Goal: Transaction & Acquisition: Purchase product/service

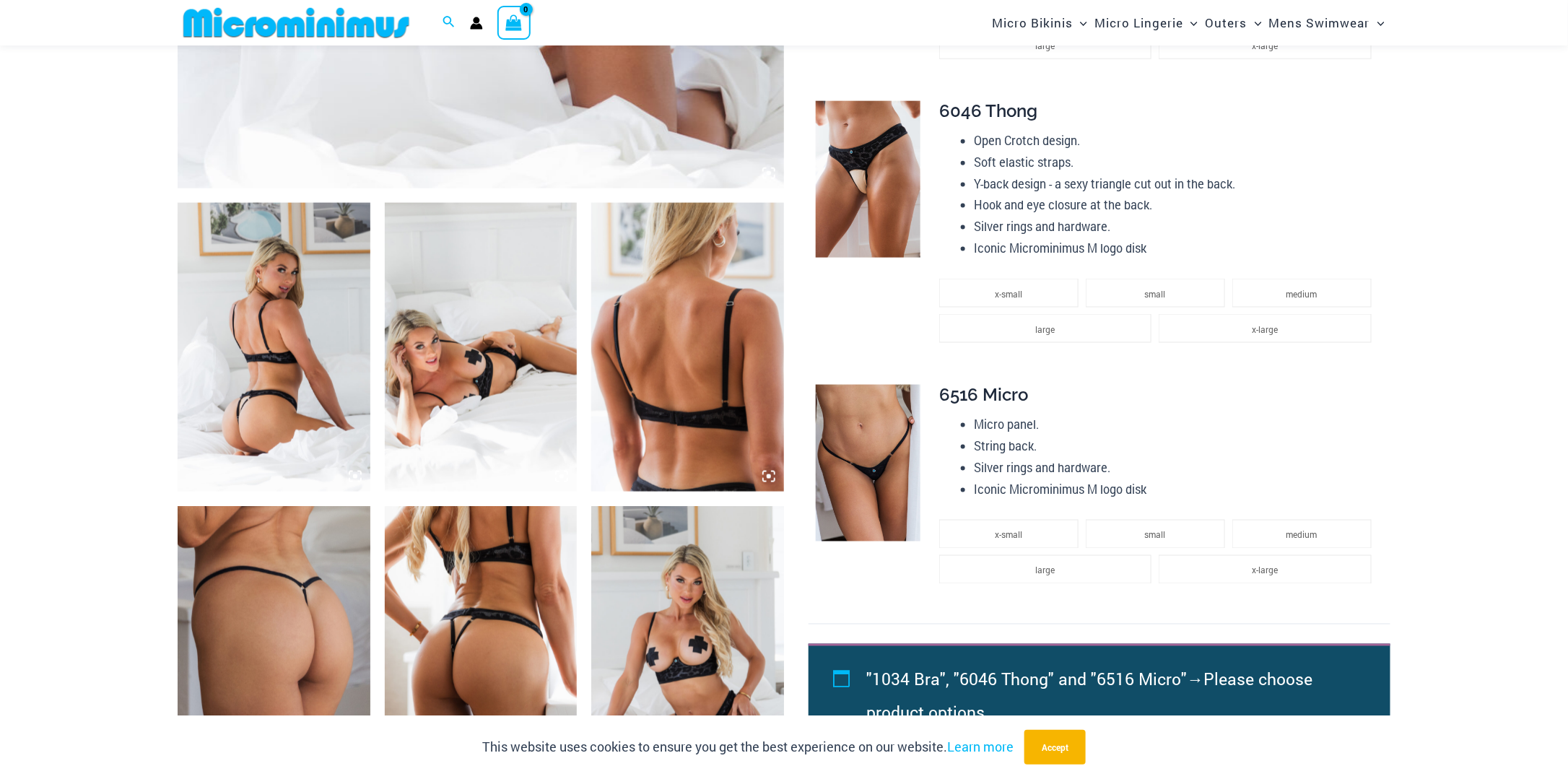
scroll to position [636, 0]
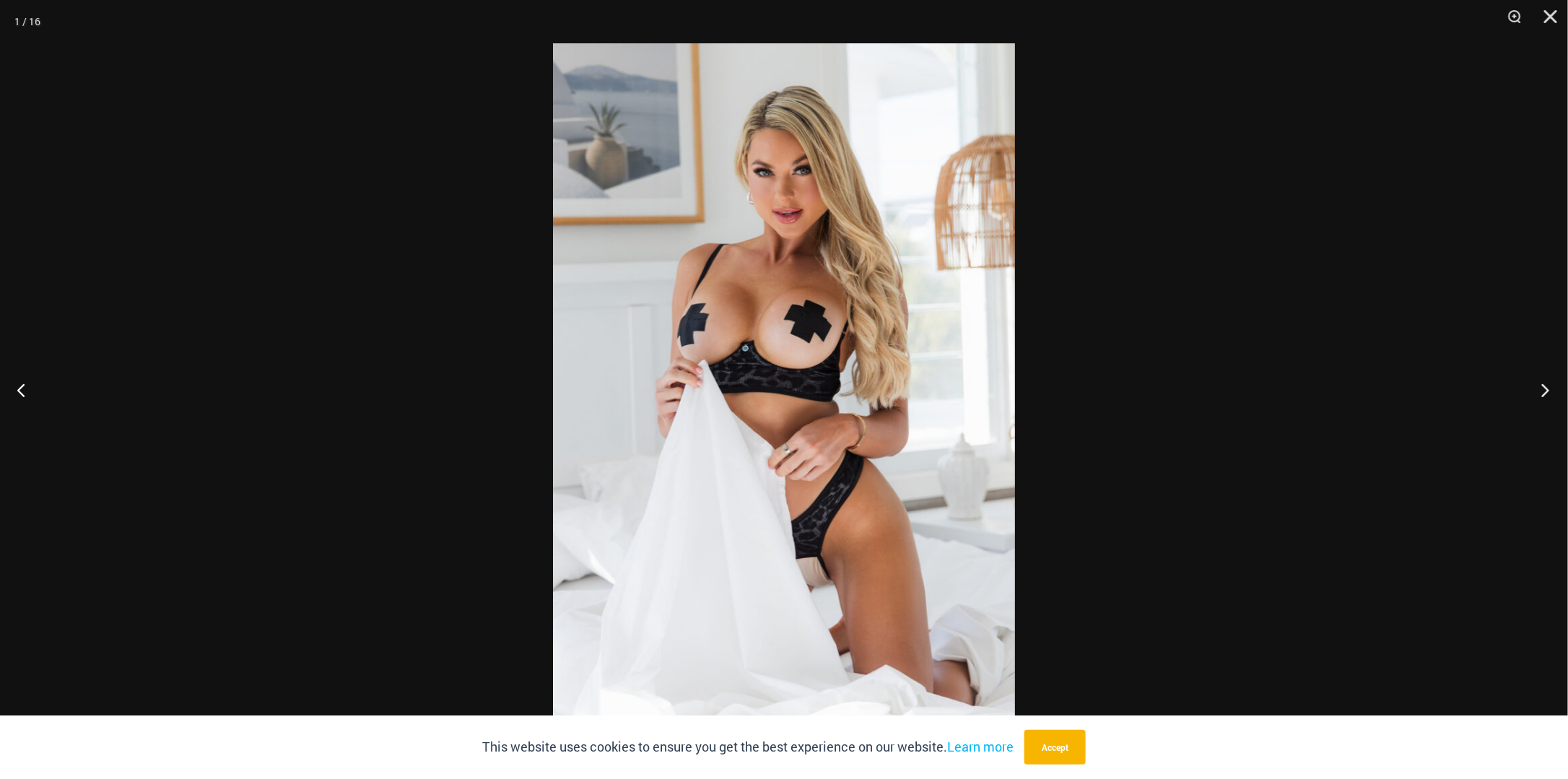
click at [1544, 390] on button "Next" at bounding box center [1540, 389] width 54 height 72
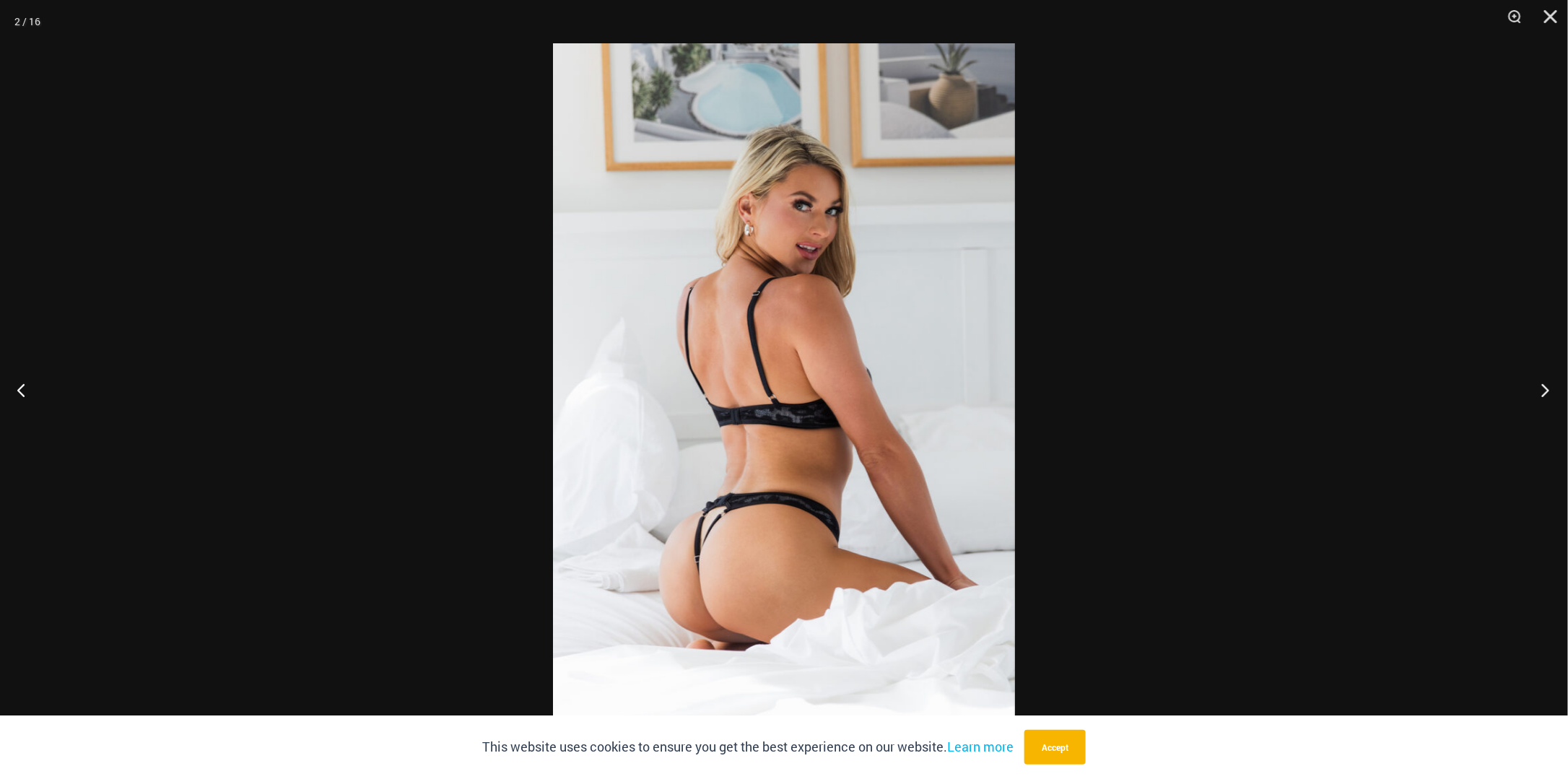
click at [1544, 390] on button "Next" at bounding box center [1540, 389] width 54 height 72
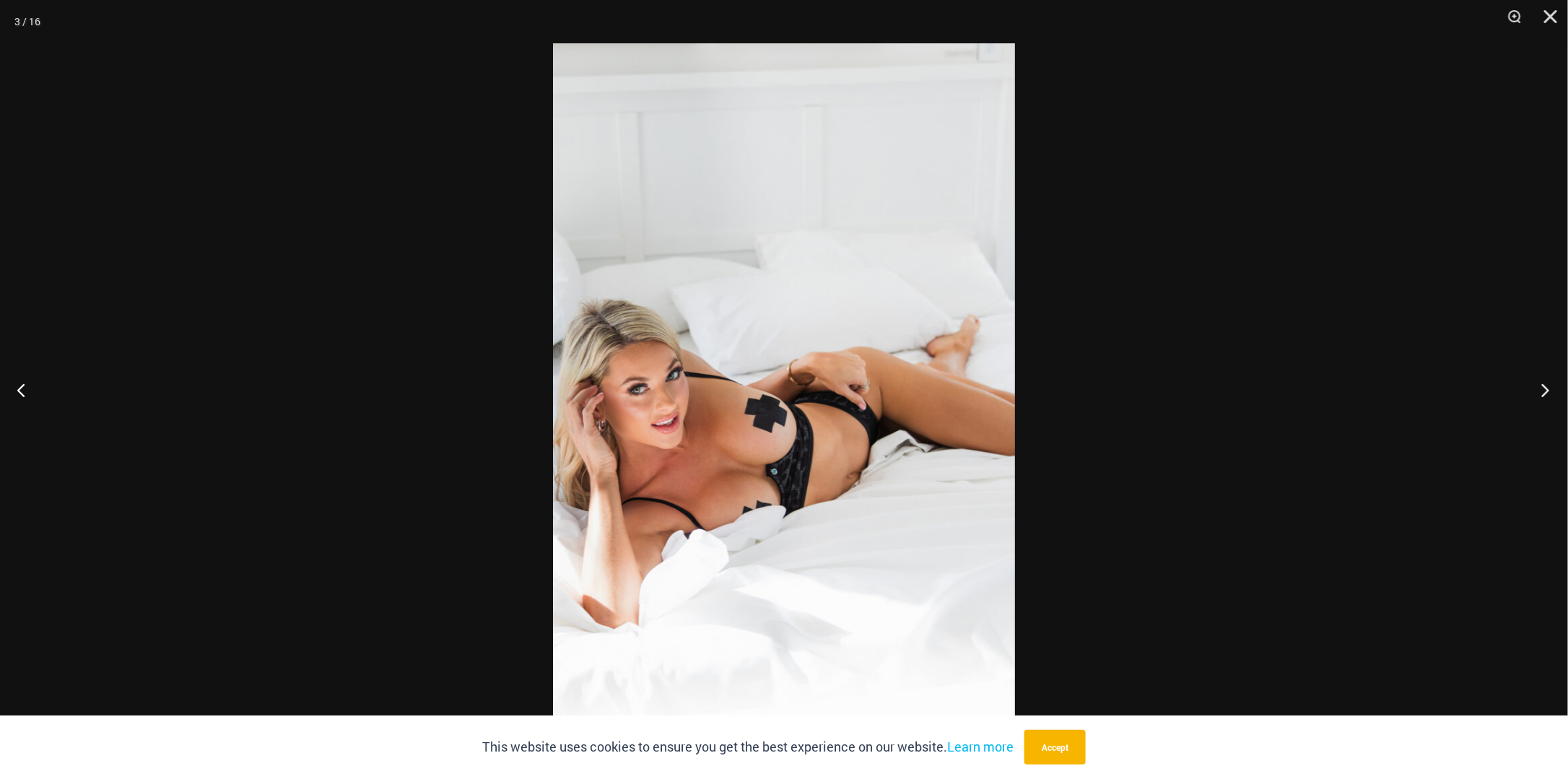
click at [1544, 390] on button "Next" at bounding box center [1540, 389] width 54 height 72
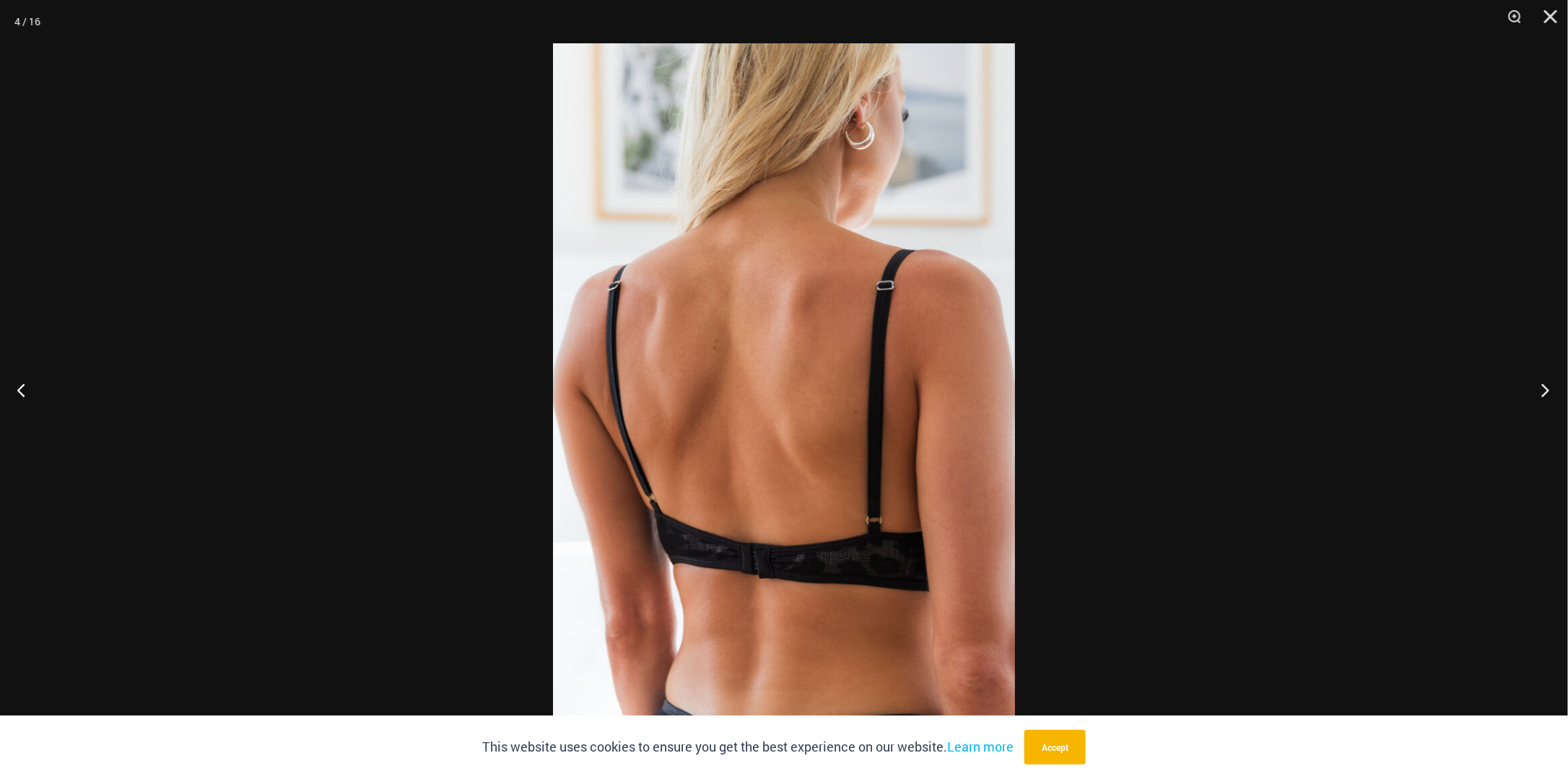
click at [1544, 390] on button "Next" at bounding box center [1540, 389] width 54 height 72
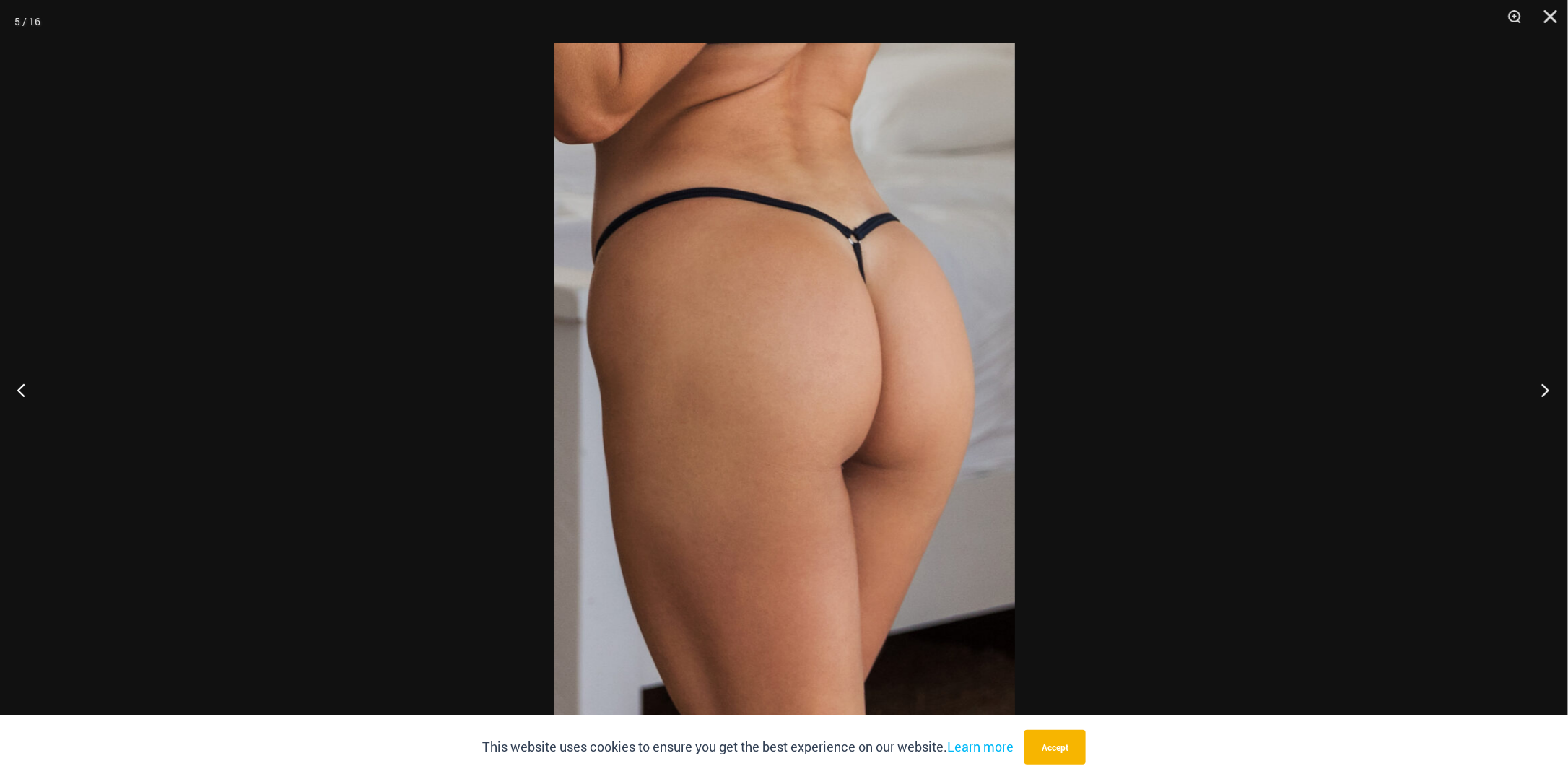
click at [1544, 390] on button "Next" at bounding box center [1540, 389] width 54 height 72
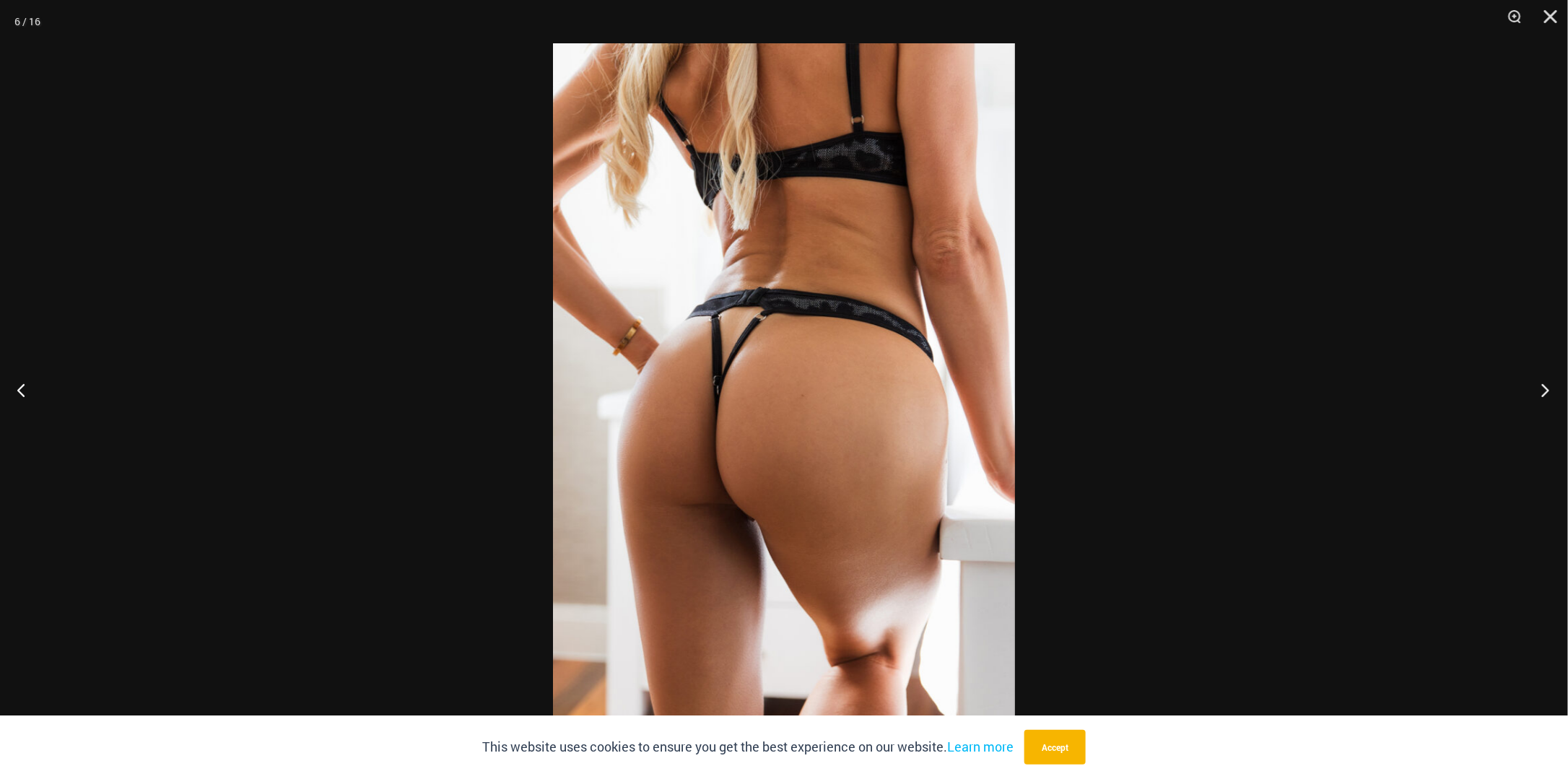
click at [1544, 390] on button "Next" at bounding box center [1540, 389] width 54 height 72
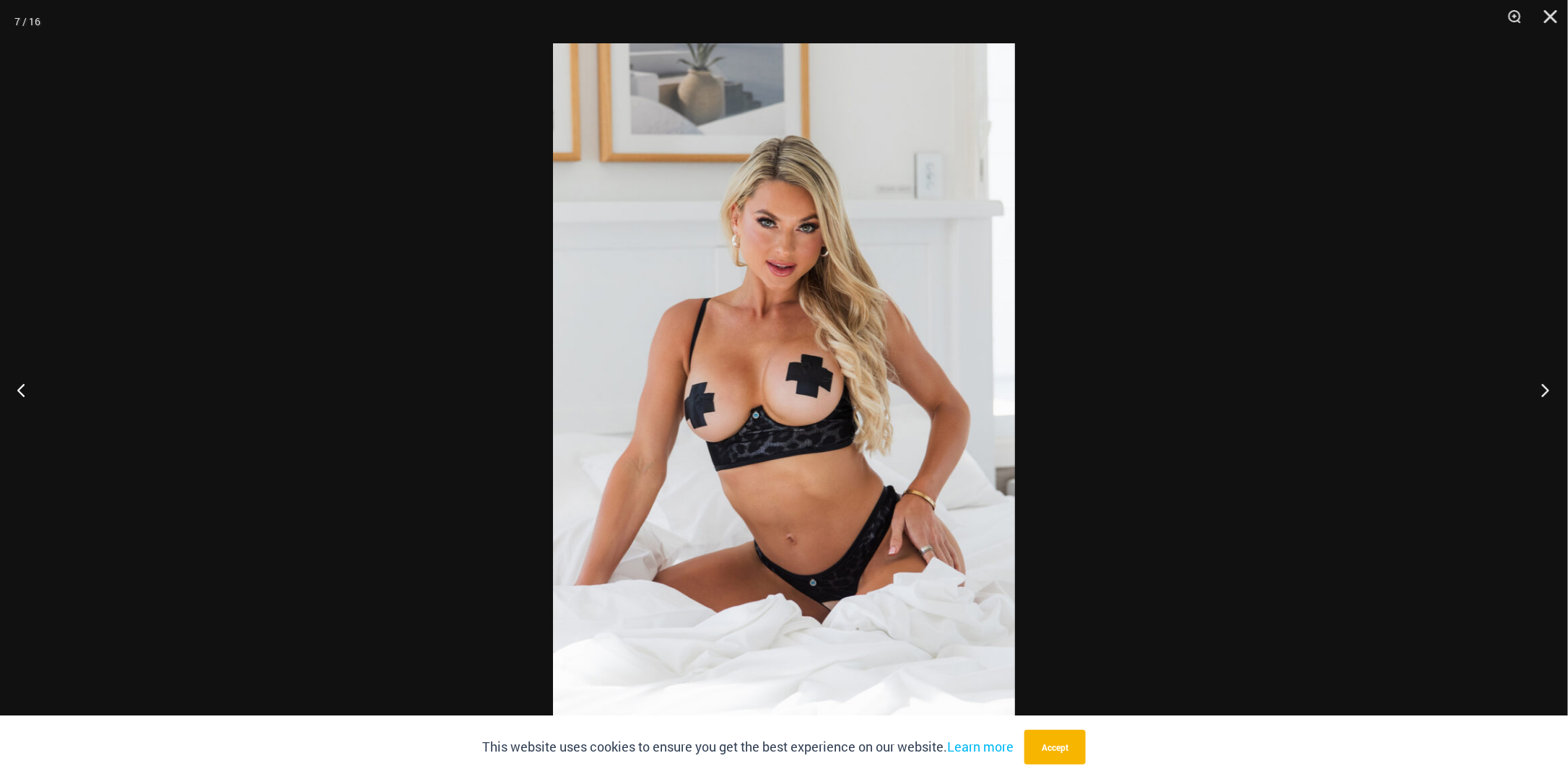
click at [1544, 390] on button "Next" at bounding box center [1540, 389] width 54 height 72
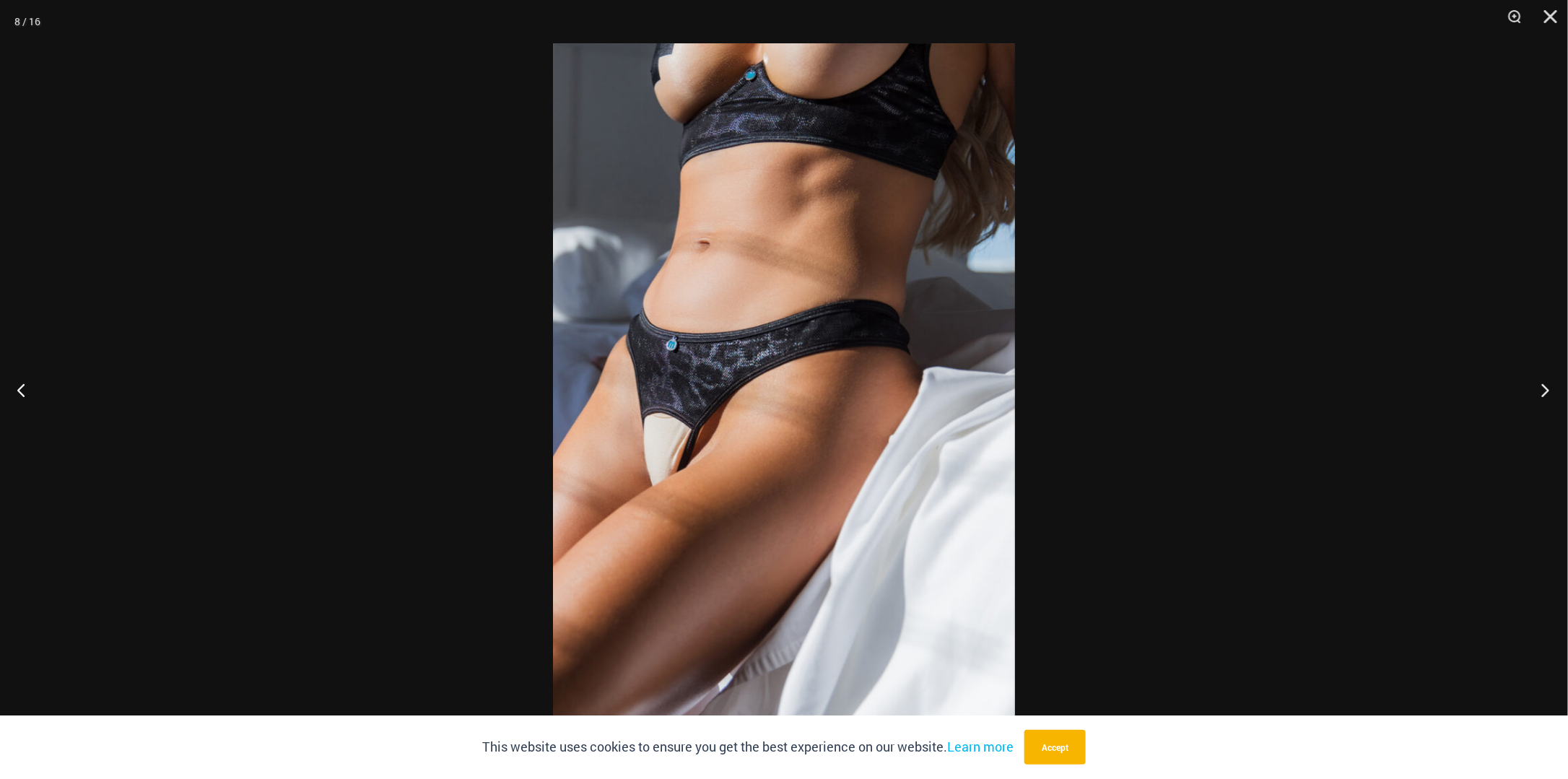
click at [1544, 390] on button "Next" at bounding box center [1540, 389] width 54 height 72
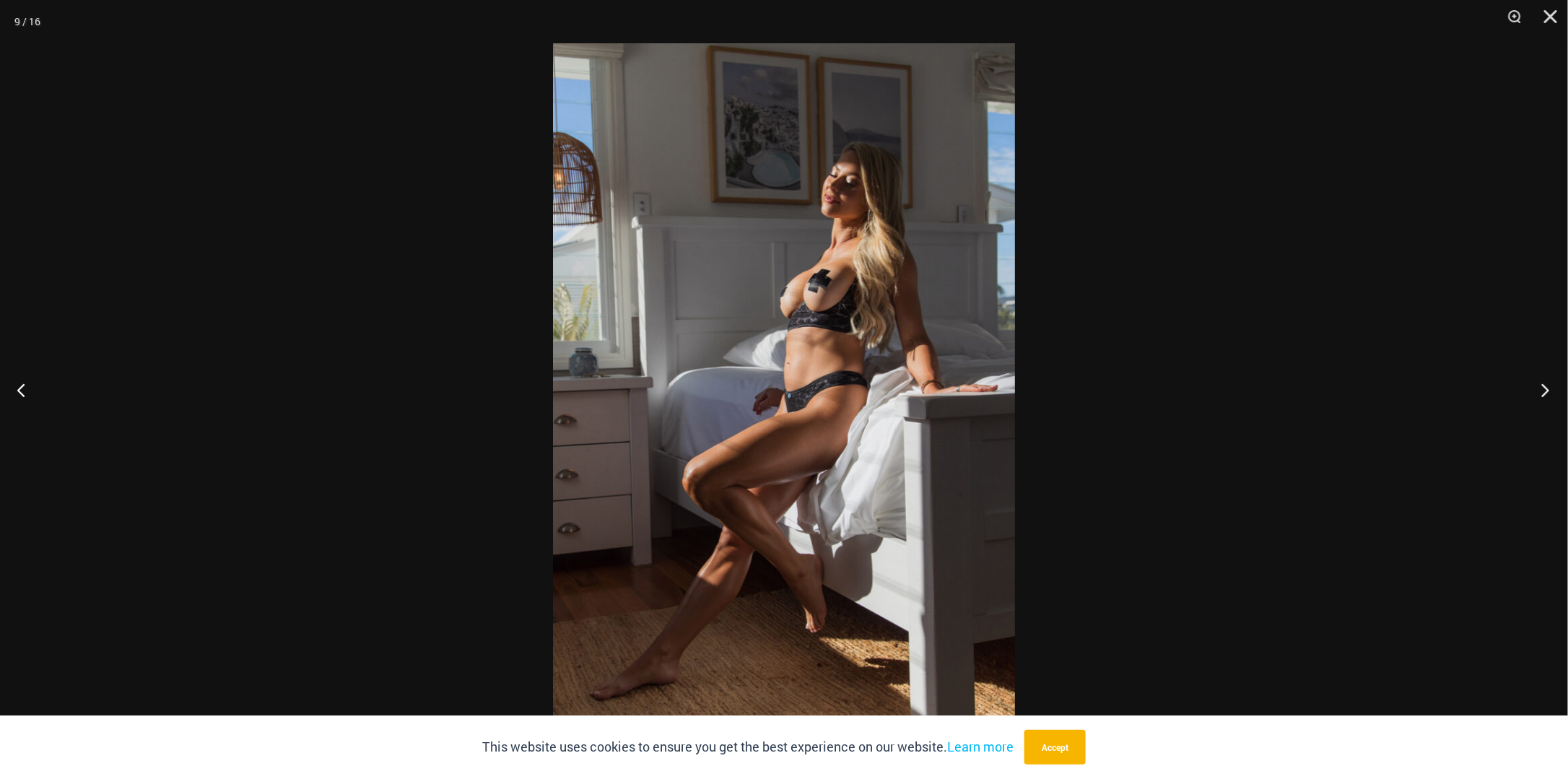
click at [1544, 390] on button "Next" at bounding box center [1540, 389] width 54 height 72
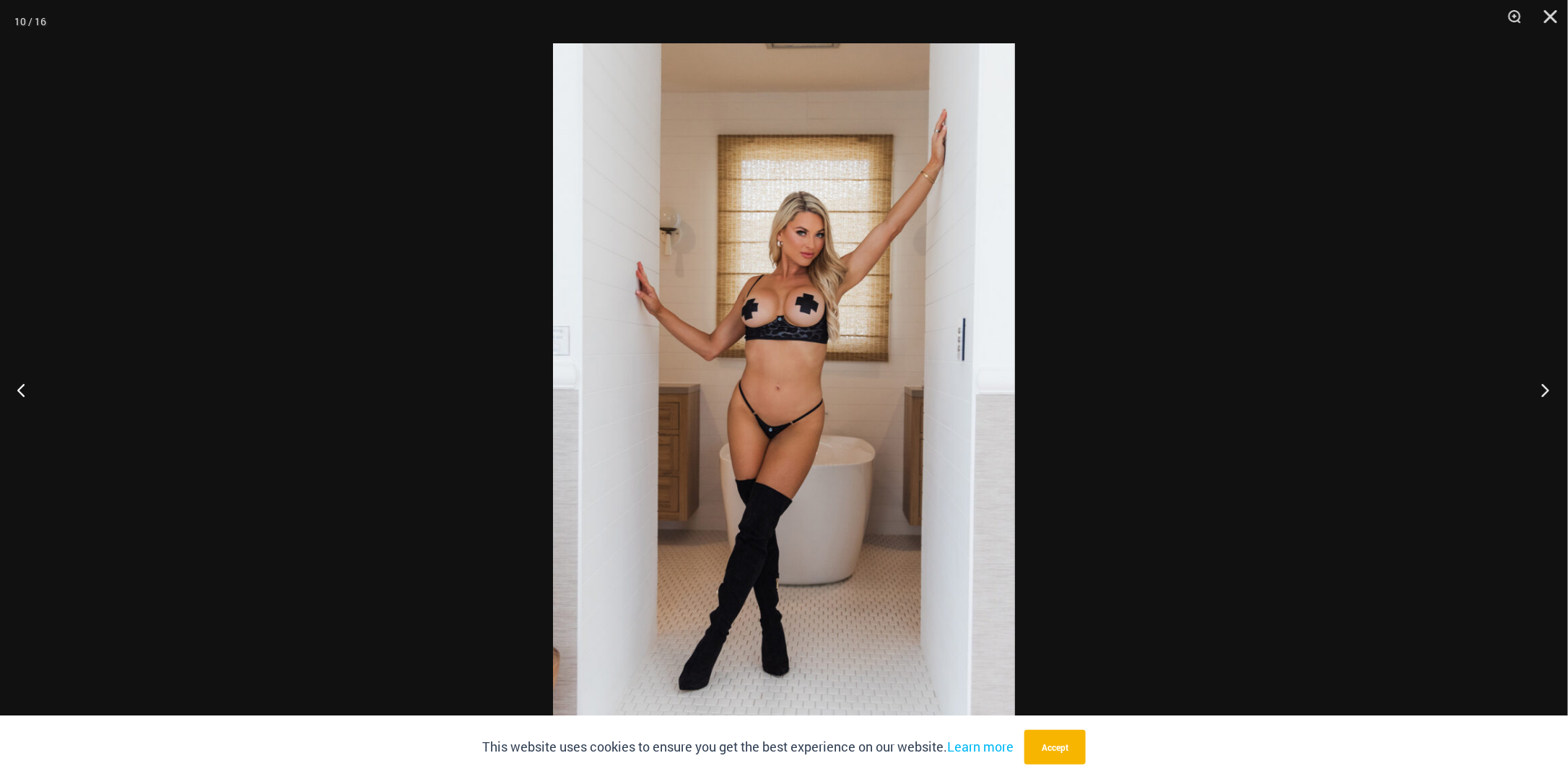
click at [1544, 390] on button "Next" at bounding box center [1540, 389] width 54 height 72
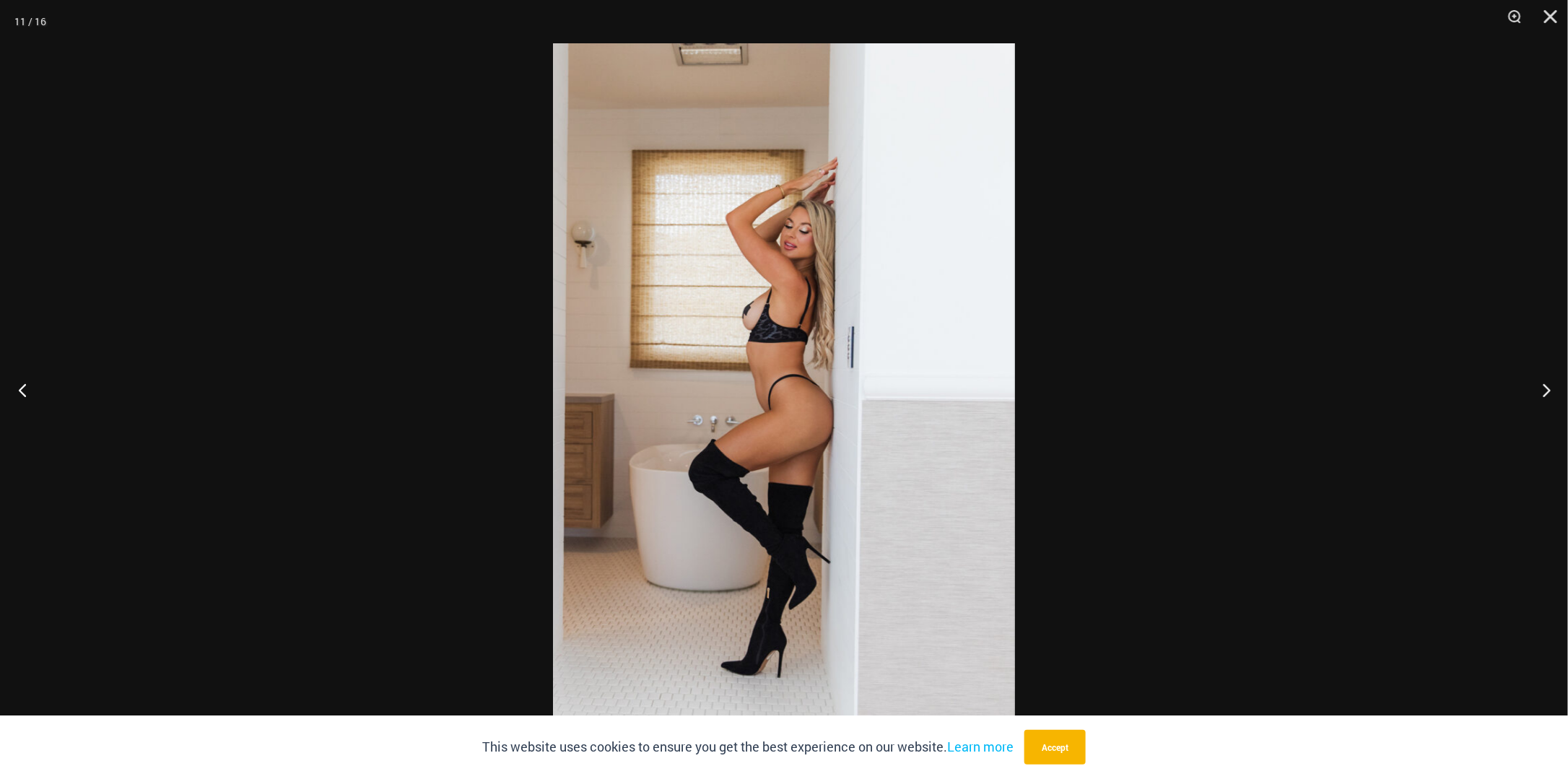
click at [10, 393] on button "Previous" at bounding box center [27, 389] width 54 height 72
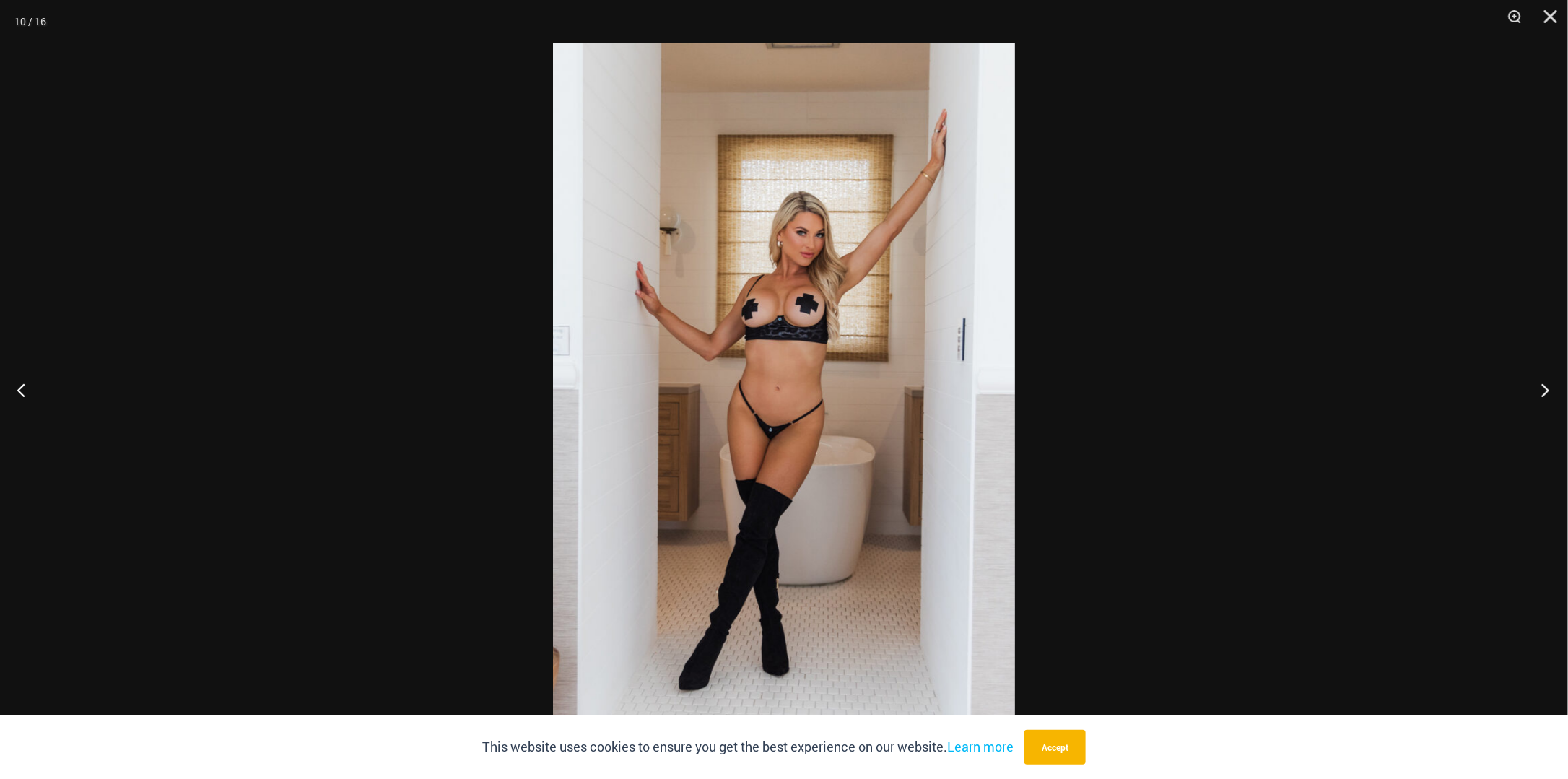
click at [1546, 387] on button "Next" at bounding box center [1540, 389] width 54 height 72
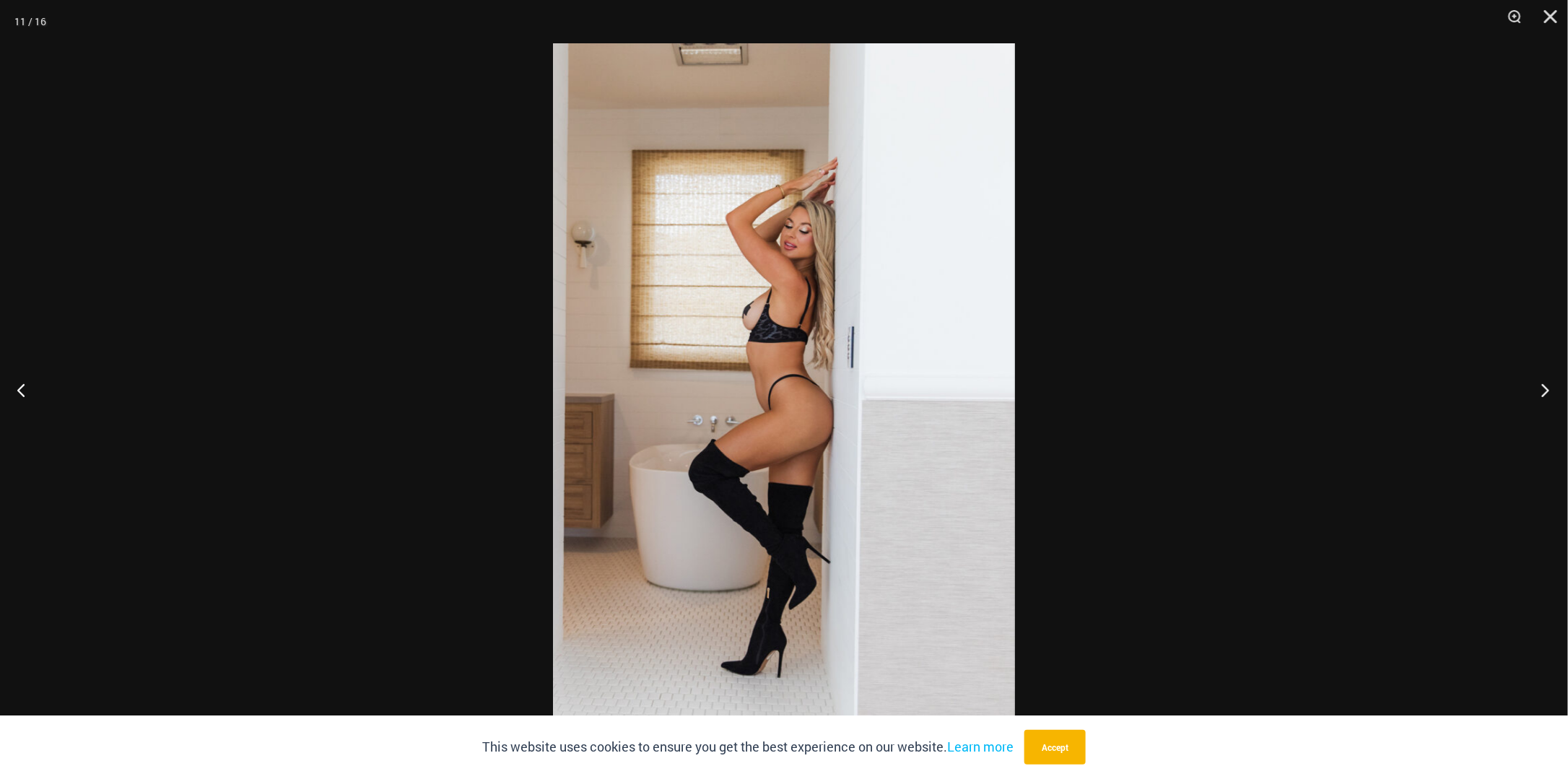
click at [1546, 387] on button "Next" at bounding box center [1540, 389] width 54 height 72
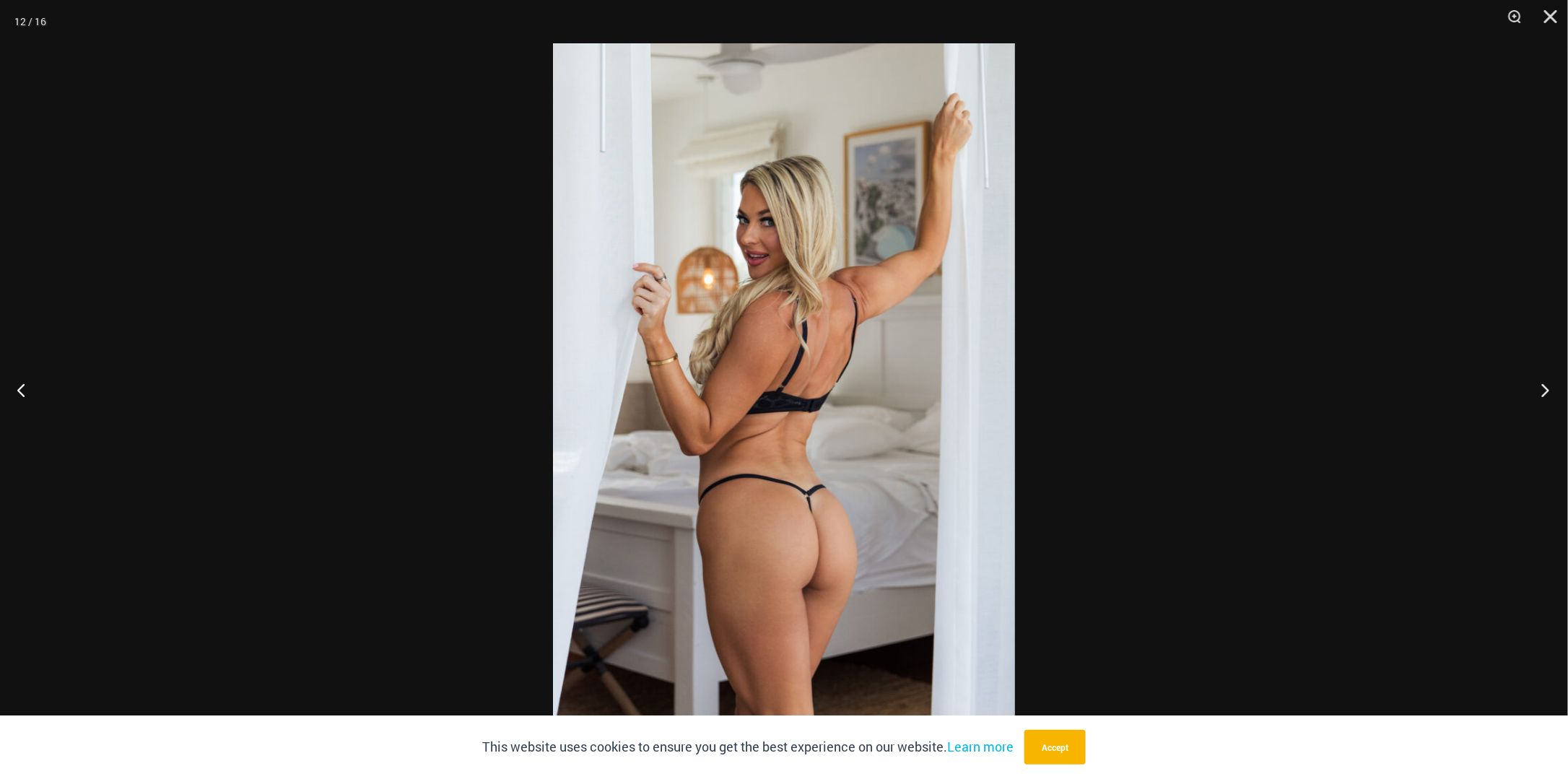
click at [1546, 387] on button "Next" at bounding box center [1540, 389] width 54 height 72
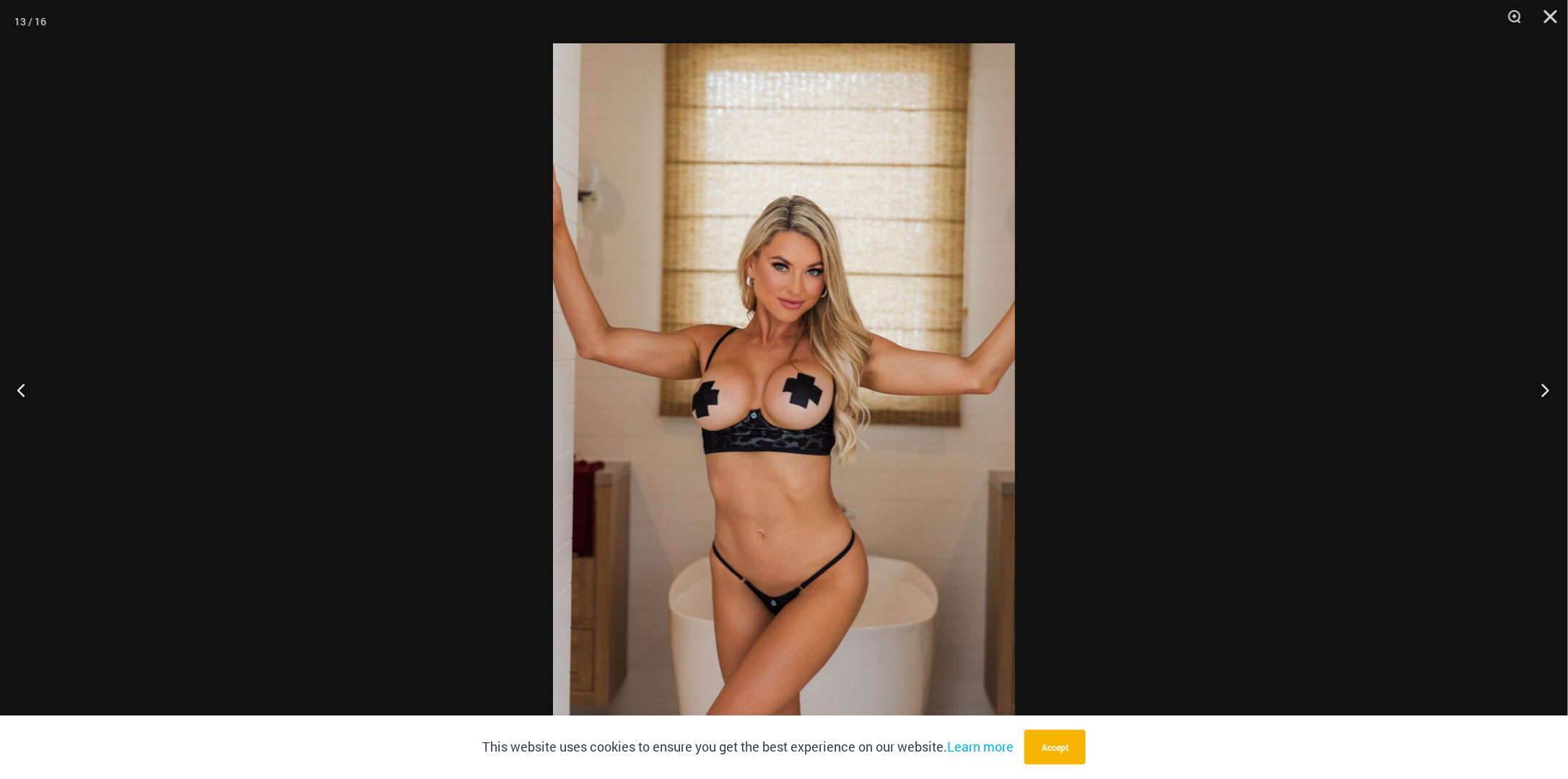
click at [1546, 387] on button "Next" at bounding box center [1540, 389] width 54 height 72
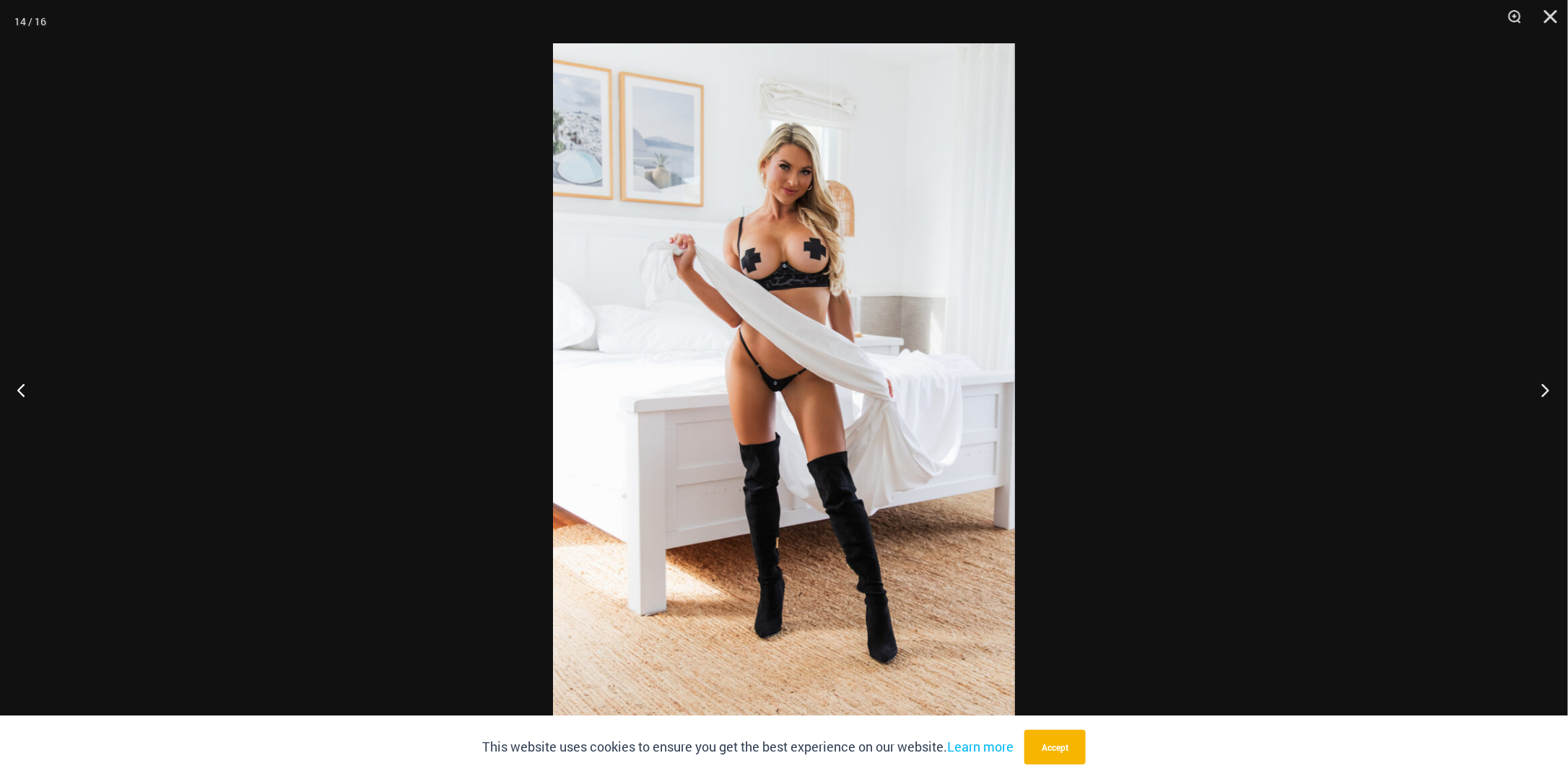
click at [1546, 387] on button "Next" at bounding box center [1540, 389] width 54 height 72
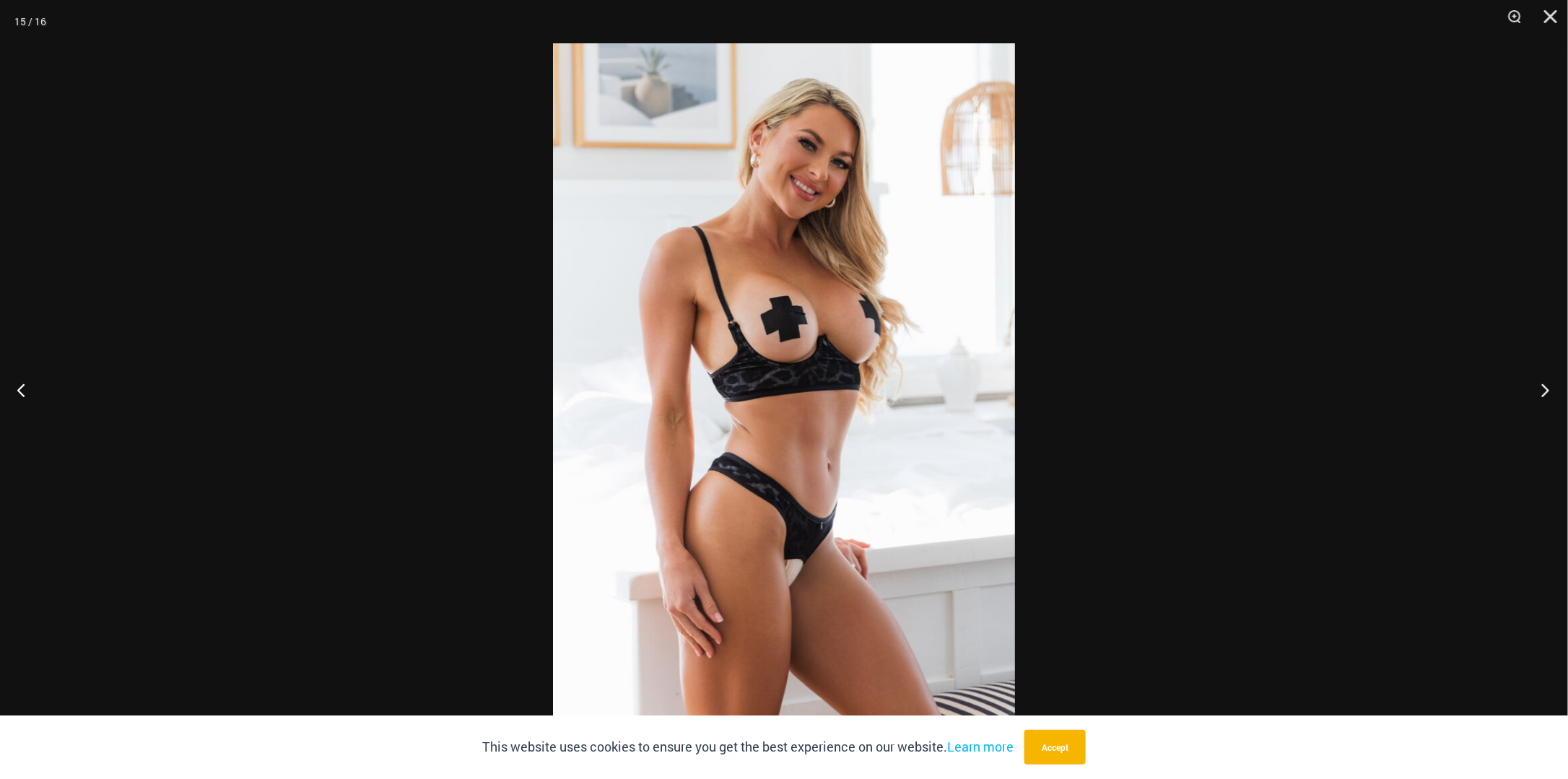
click at [1546, 387] on button "Next" at bounding box center [1540, 389] width 54 height 72
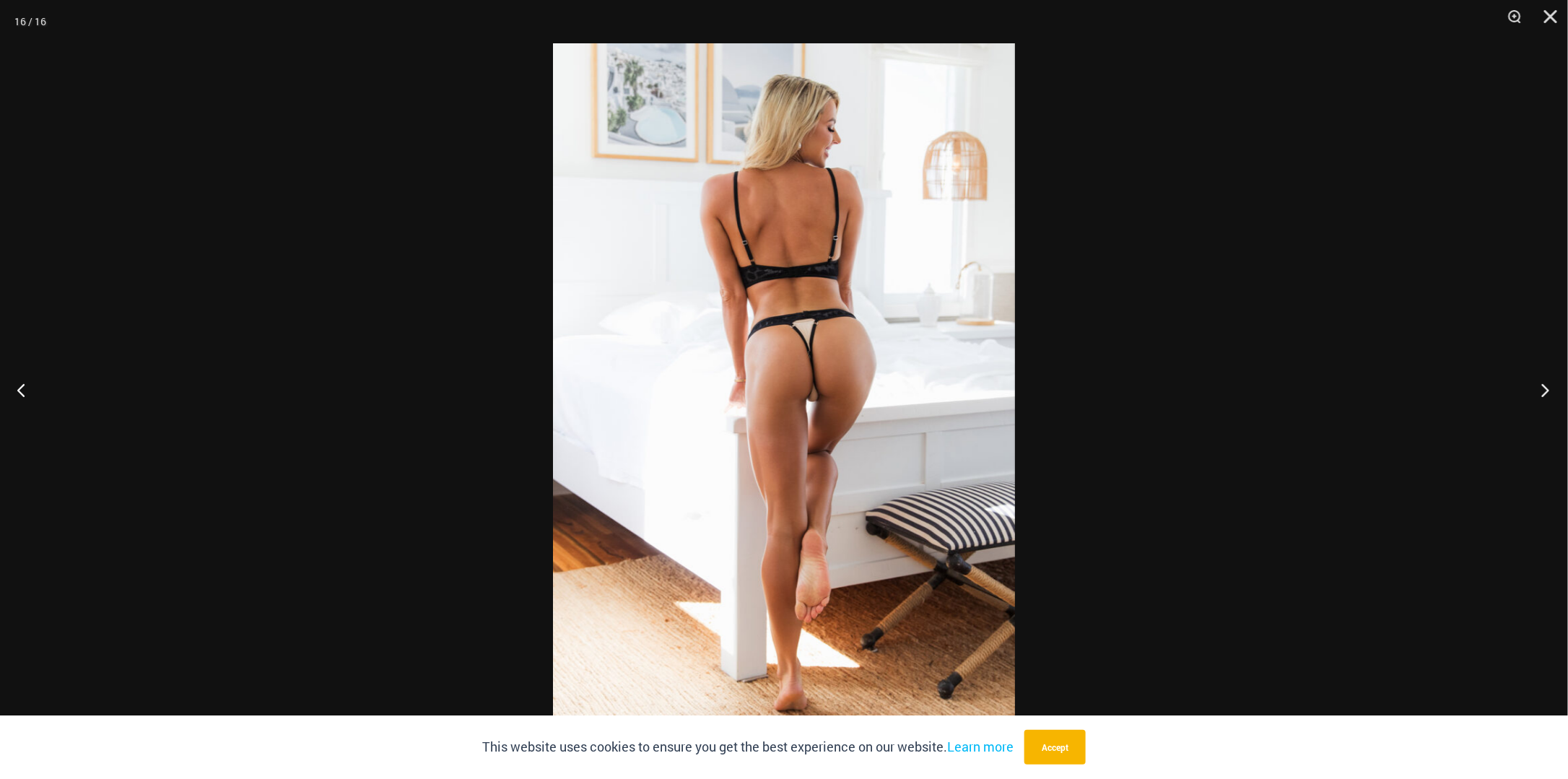
click at [1546, 387] on button "Next" at bounding box center [1540, 389] width 54 height 72
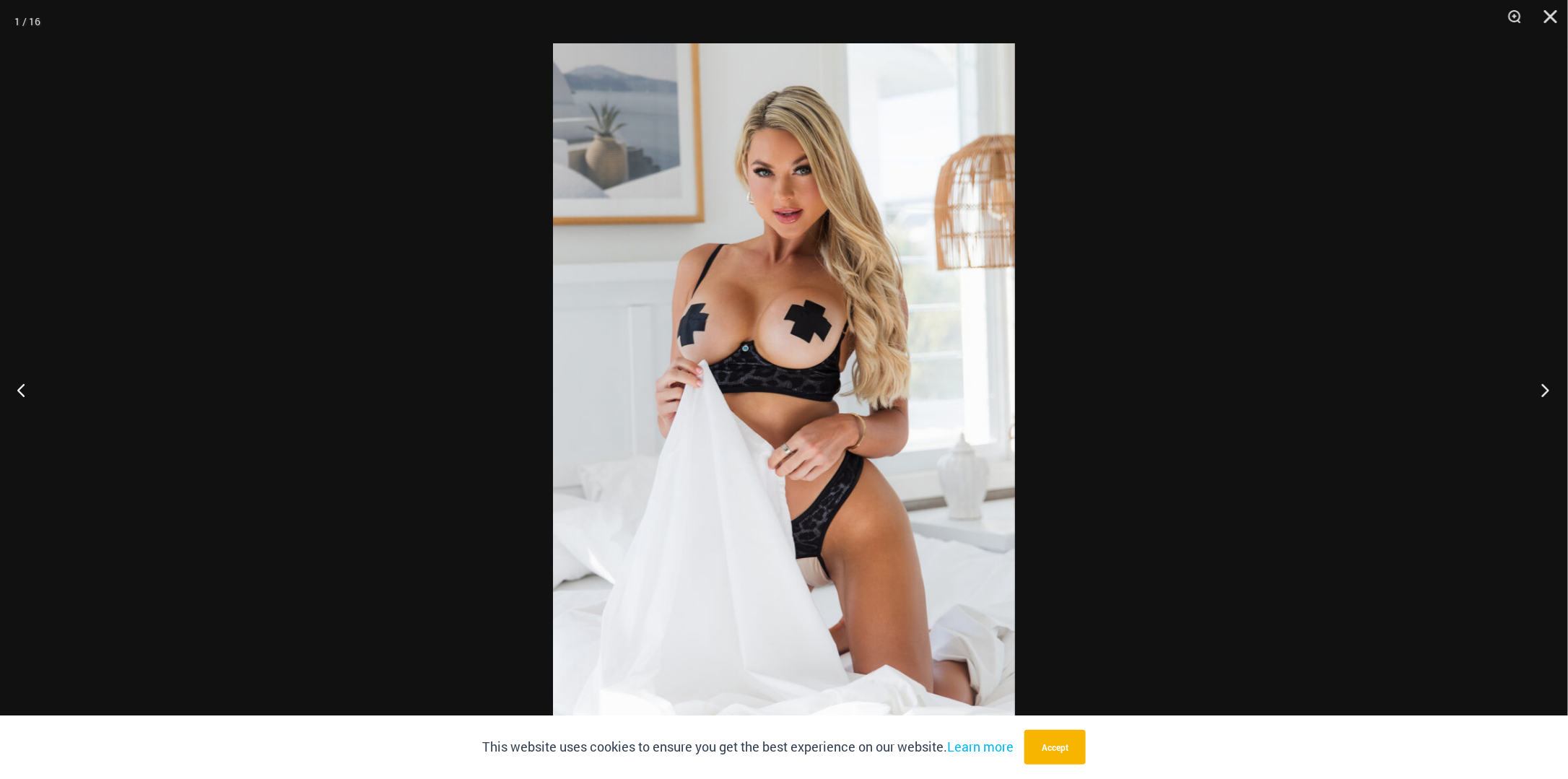
click at [1546, 387] on button "Next" at bounding box center [1540, 389] width 54 height 72
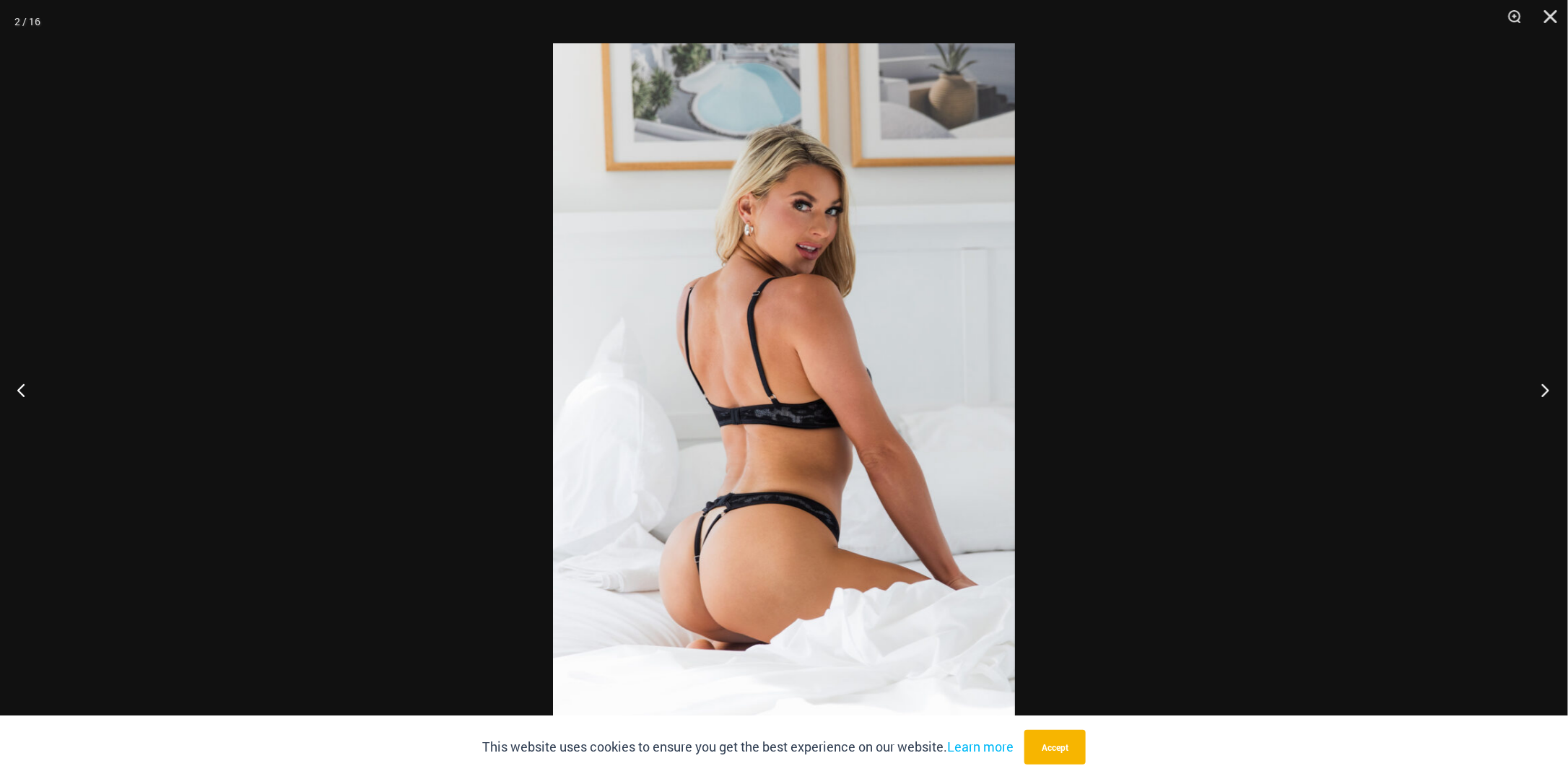
click at [1546, 387] on button "Next" at bounding box center [1540, 389] width 54 height 72
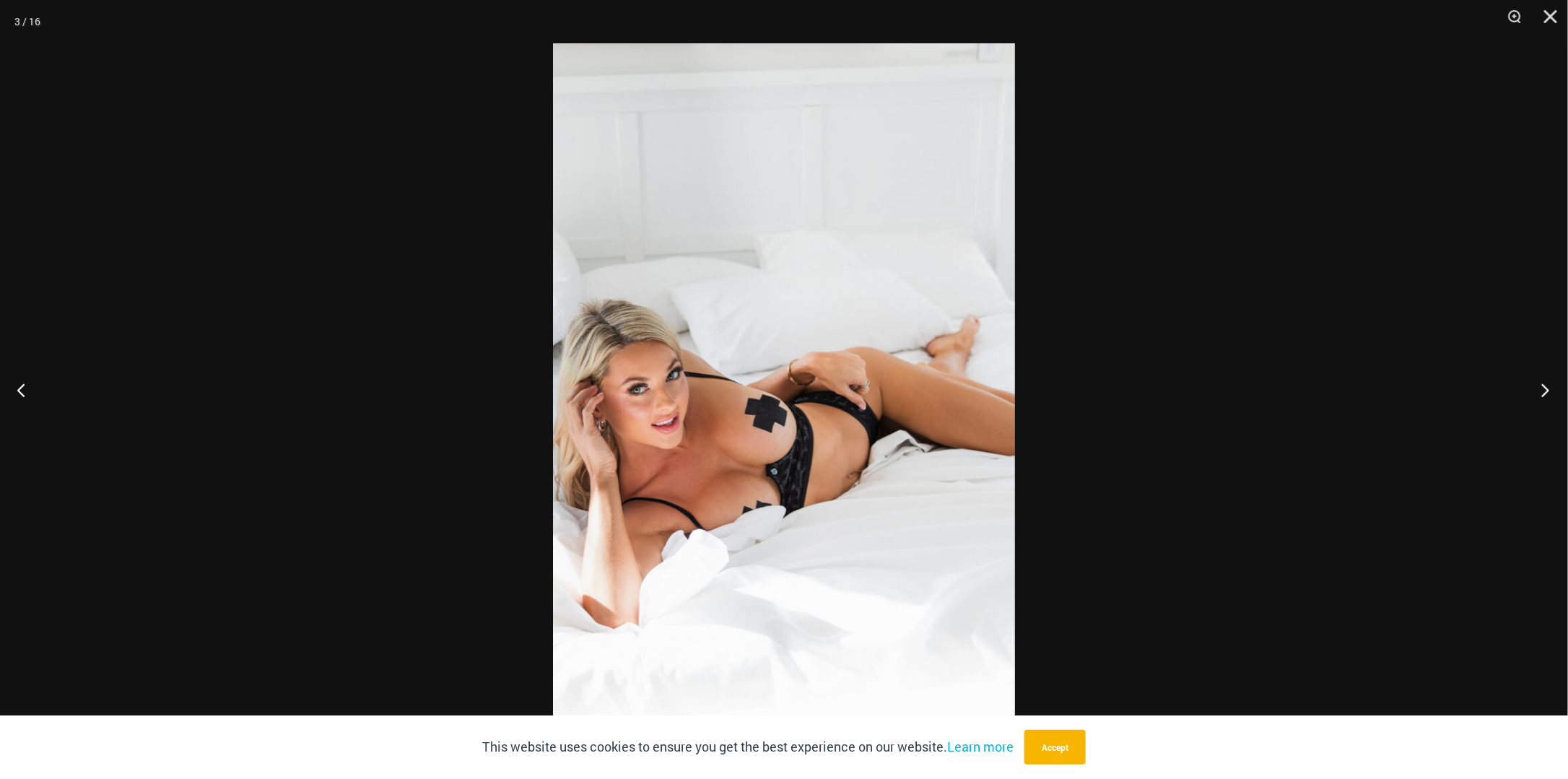
click at [1546, 387] on button "Next" at bounding box center [1540, 389] width 54 height 72
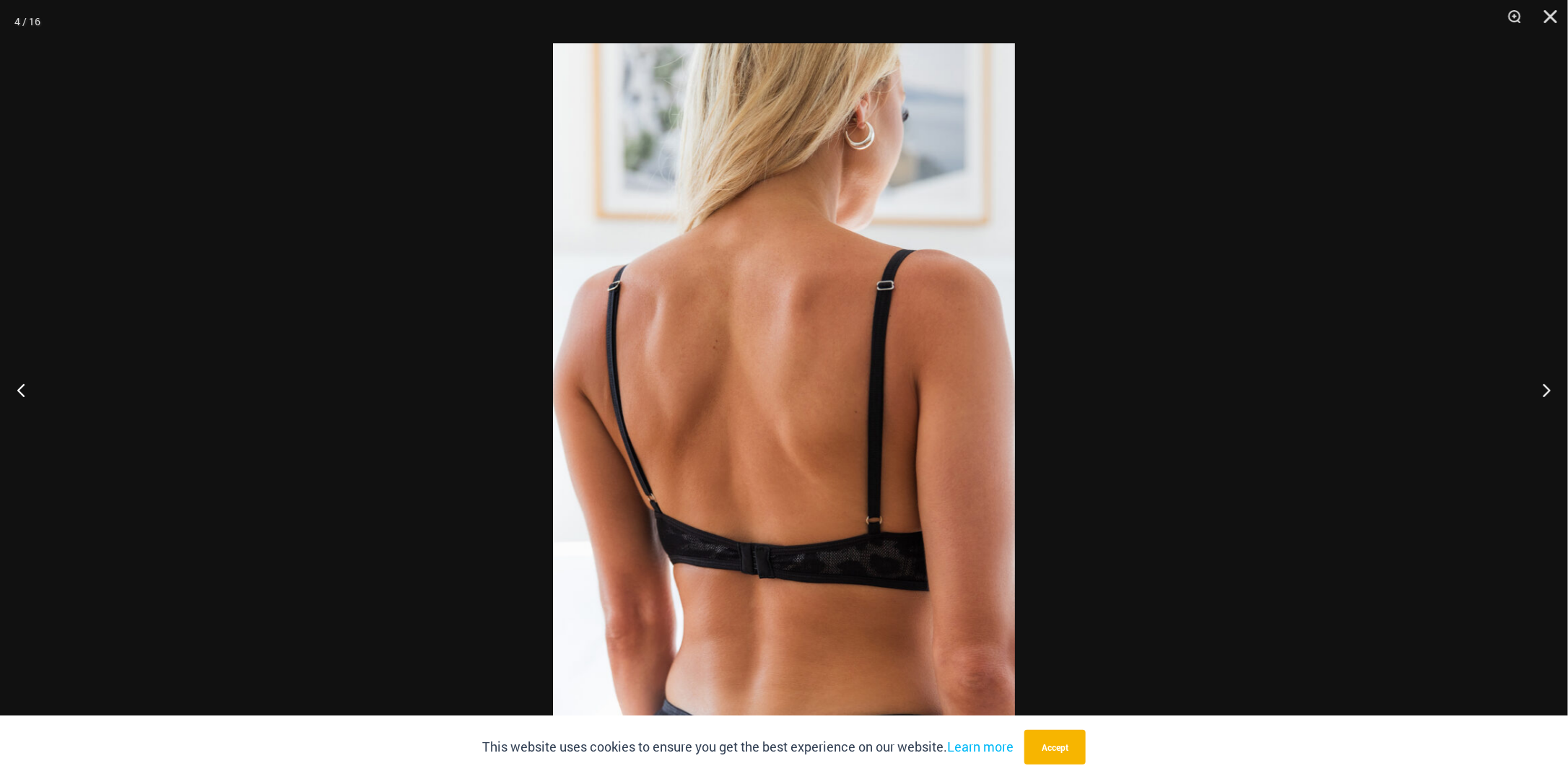
click at [1505, 377] on div at bounding box center [784, 389] width 1568 height 779
